Goal: Transaction & Acquisition: Purchase product/service

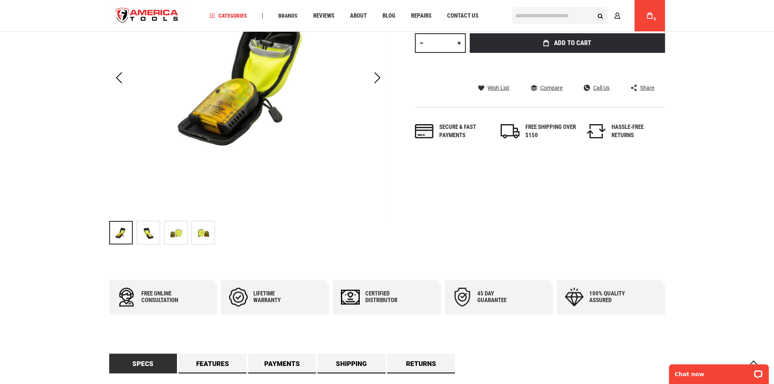
scroll to position [117, 0]
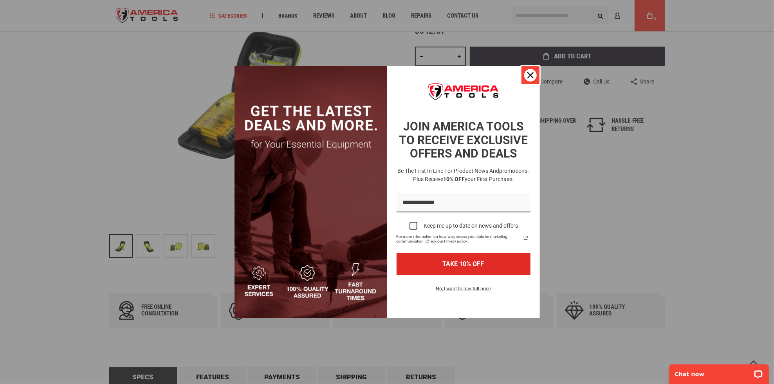
click at [522, 76] on button "Close" at bounding box center [530, 75] width 19 height 19
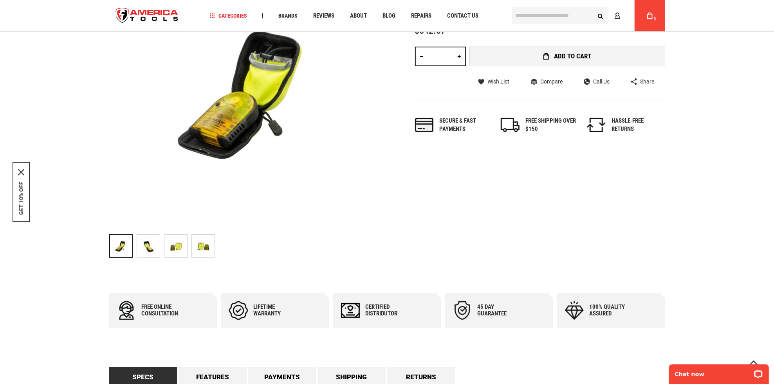
scroll to position [0, 0]
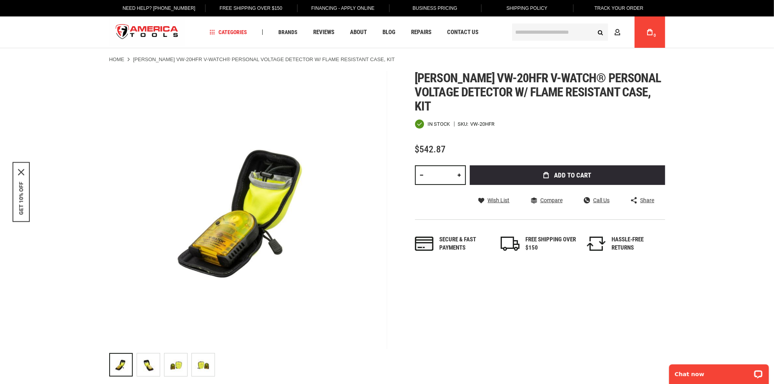
click at [457, 175] on link at bounding box center [458, 175] width 13 height 20
type input "*"
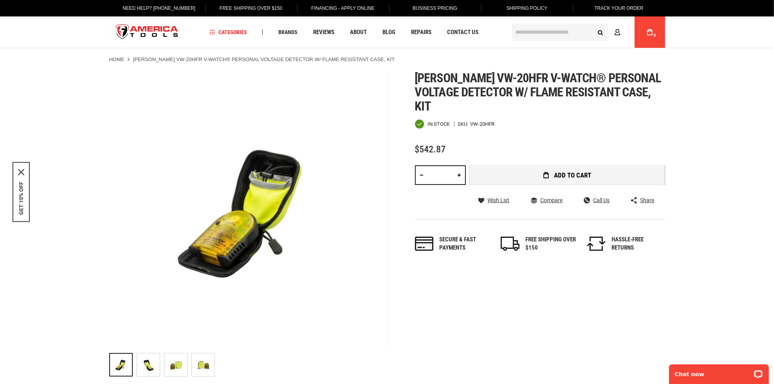
click at [555, 172] on span "Add to Cart" at bounding box center [572, 175] width 37 height 7
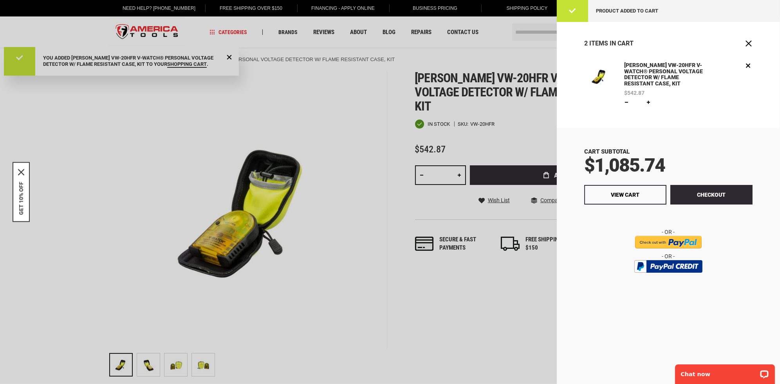
click at [169, 27] on div at bounding box center [390, 192] width 780 height 384
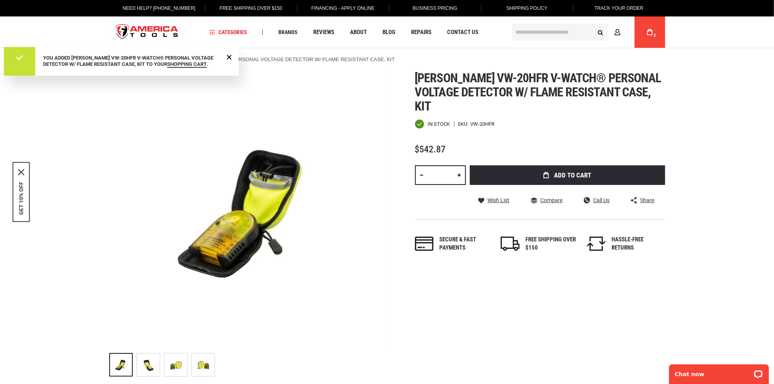
click at [167, 32] on img "store logo" at bounding box center [147, 32] width 76 height 29
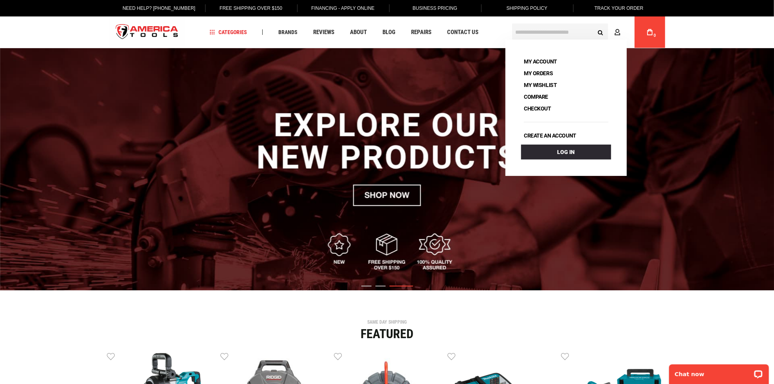
click at [656, 32] on link "My Cart 0" at bounding box center [649, 31] width 15 height 31
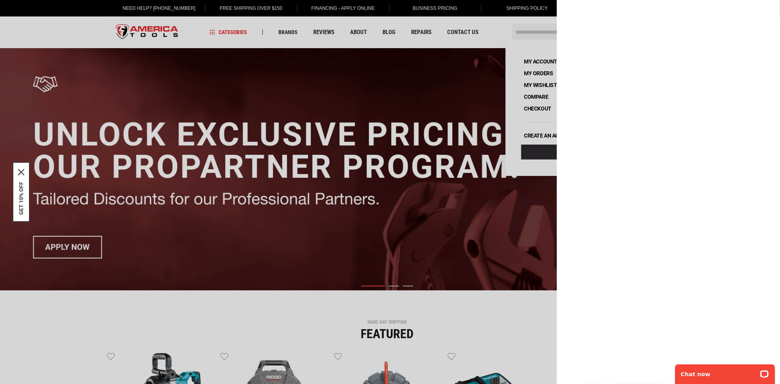
click at [443, 98] on div at bounding box center [390, 192] width 780 height 384
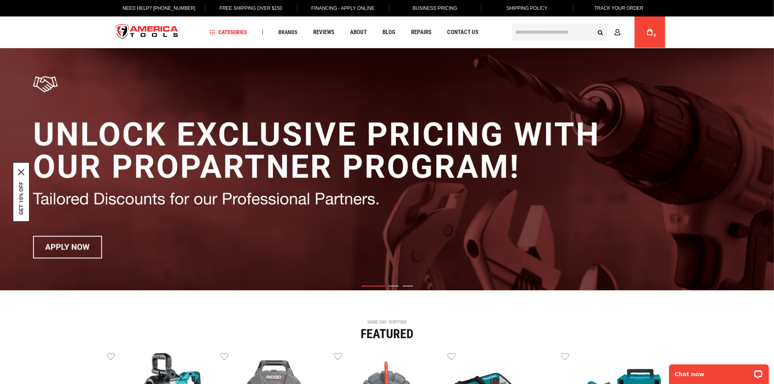
click at [535, 27] on input "text" at bounding box center [560, 31] width 96 height 17
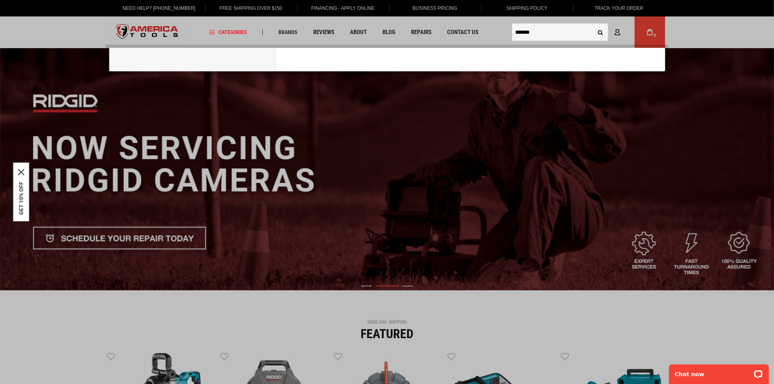
type input "*******"
click at [593, 25] on button "Search" at bounding box center [600, 32] width 15 height 15
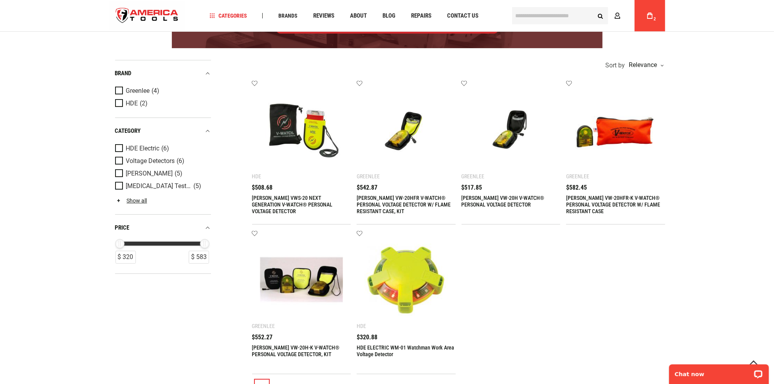
scroll to position [157, 0]
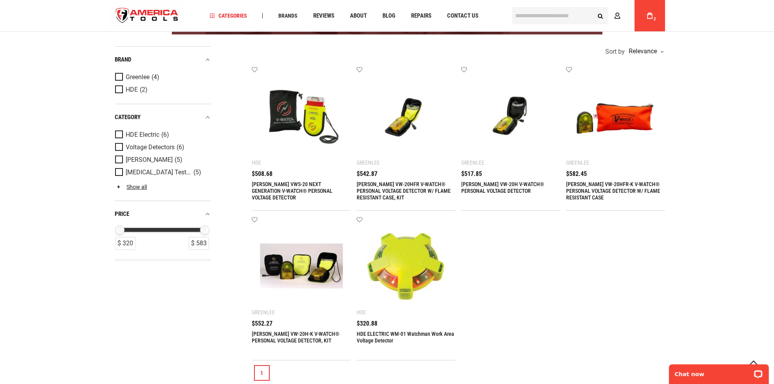
click at [400, 130] on img at bounding box center [405, 115] width 83 height 83
